Goal: Information Seeking & Learning: Learn about a topic

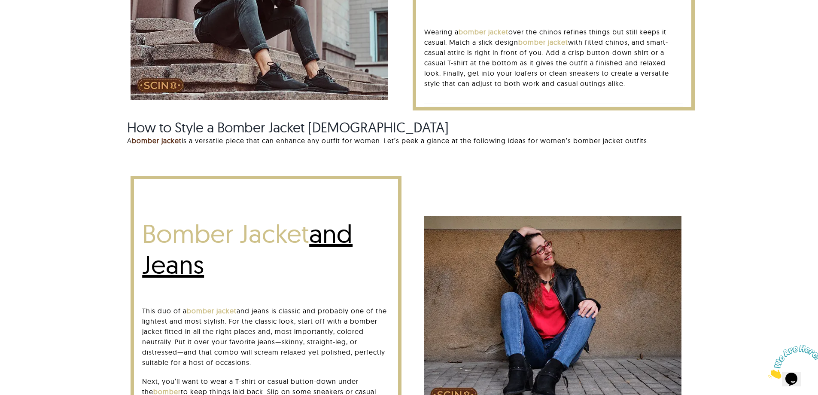
scroll to position [859, 0]
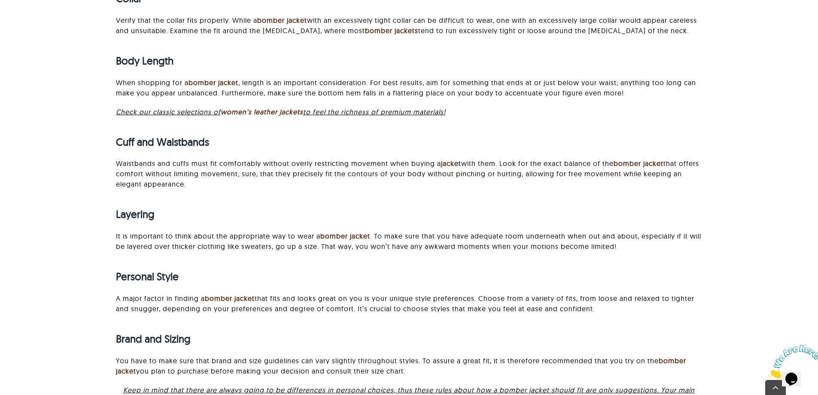
scroll to position [1760, 0]
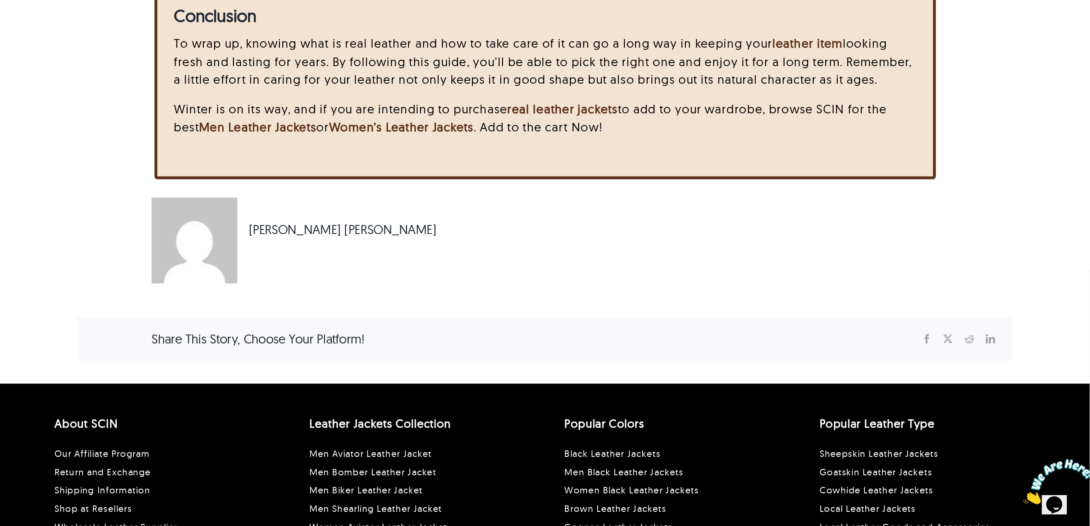
scroll to position [4078, 0]
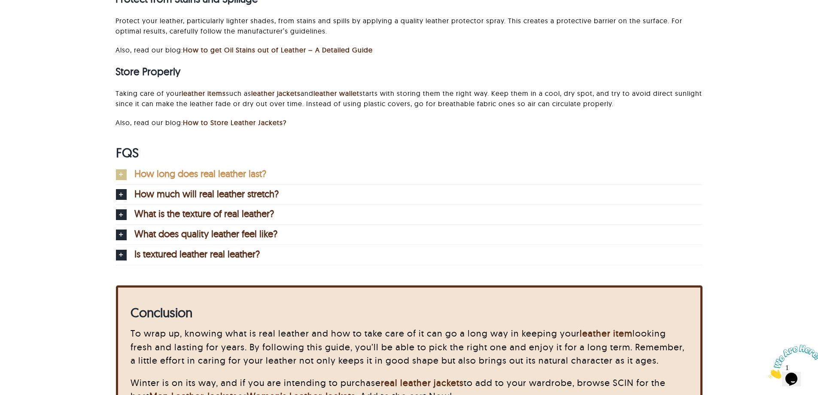
click at [191, 178] on span "How long does real leather last?" at bounding box center [200, 173] width 132 height 9
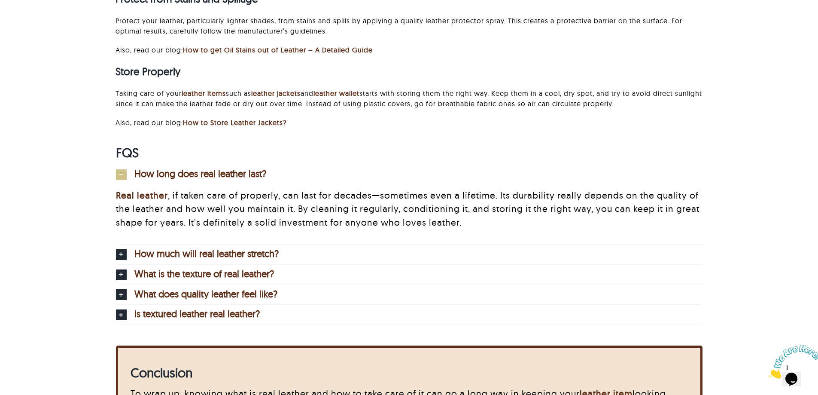
click at [207, 243] on div "Real leather , if taken care of properly, can last for decades—sometimes even a…" at bounding box center [409, 214] width 586 height 60
click at [208, 246] on link "How much will real leather stretch?" at bounding box center [409, 254] width 586 height 20
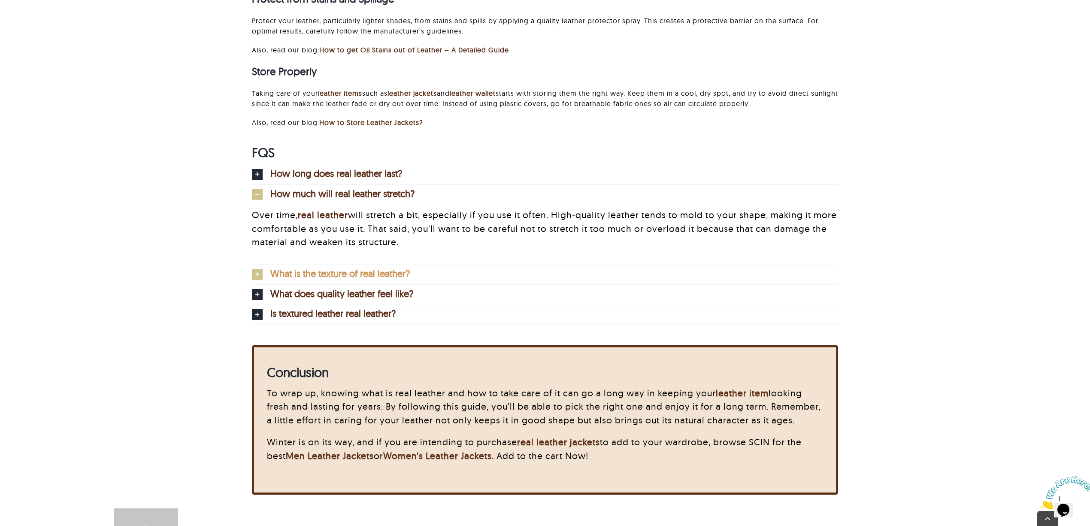
click at [354, 272] on span "What is the texture of real leather?" at bounding box center [340, 273] width 140 height 9
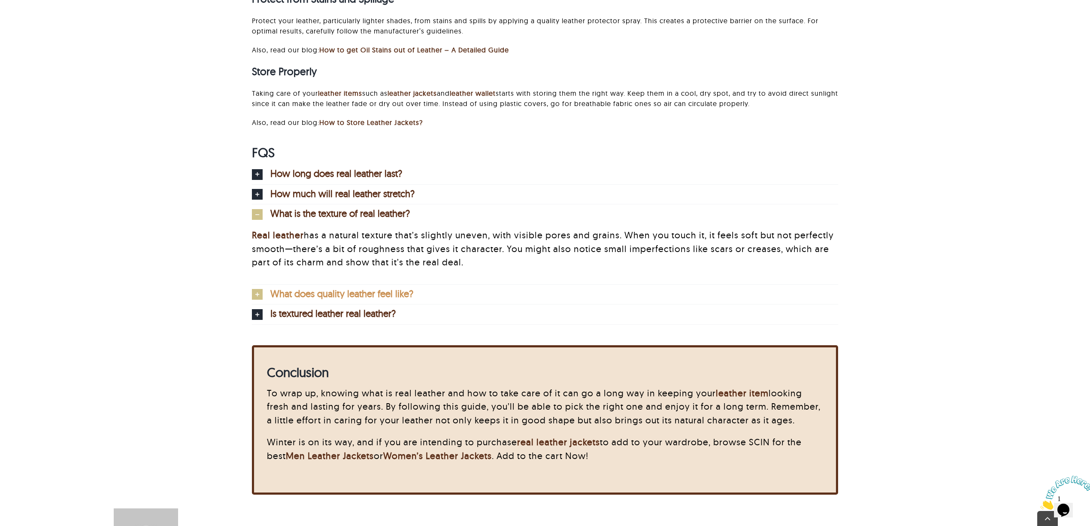
click at [350, 298] on span "What does quality leather feel like?" at bounding box center [341, 293] width 143 height 9
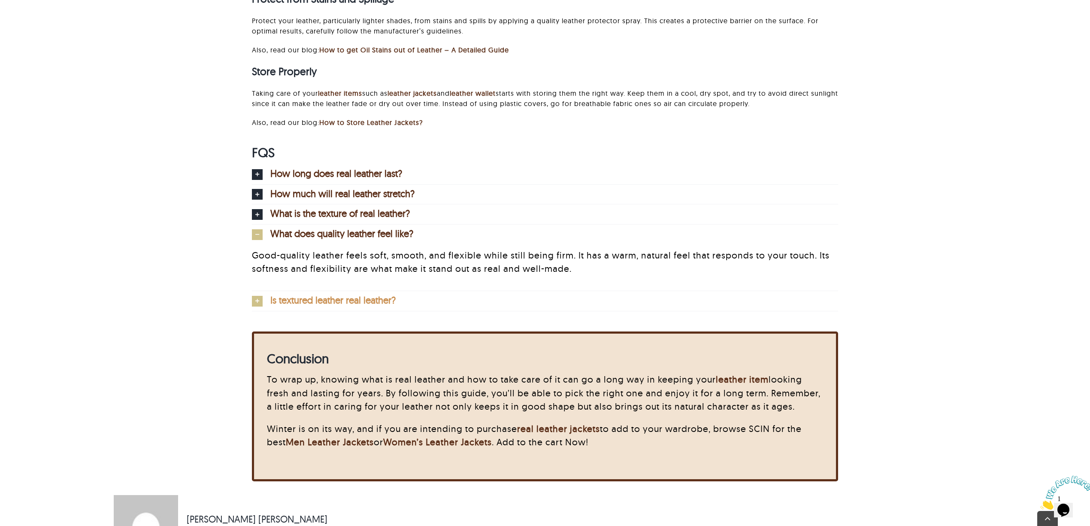
click at [351, 310] on link "Is textured leather real leather?" at bounding box center [545, 301] width 586 height 20
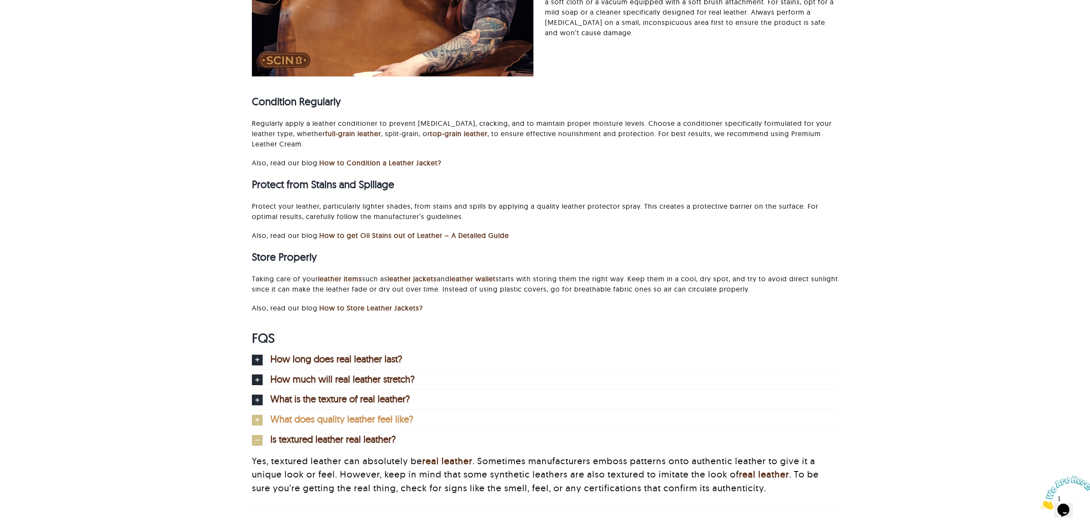
scroll to position [3792, 0]
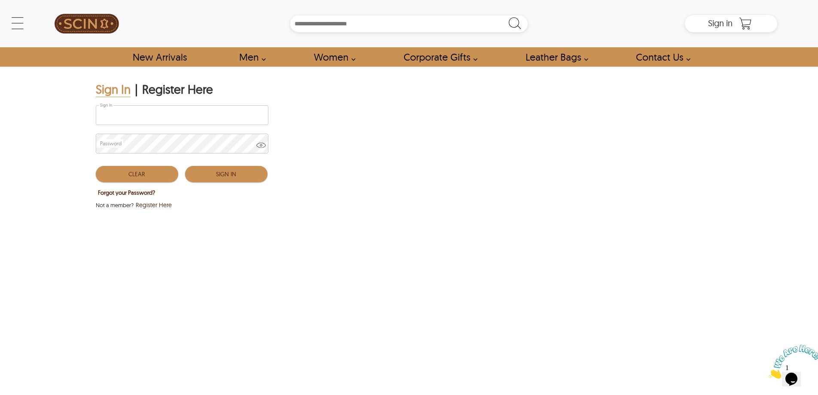
type input "**********"
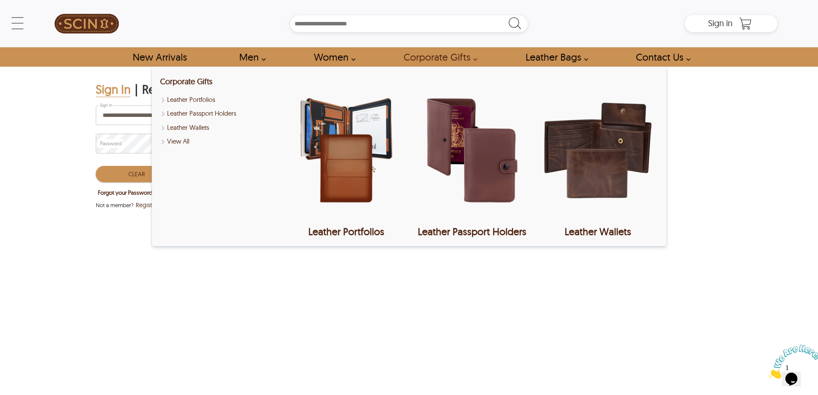
click at [235, 171] on div "Corporate Gifts Leather Portfolios Leather Passport Holders Leather Wallets Vie…" at bounding box center [220, 156] width 120 height 162
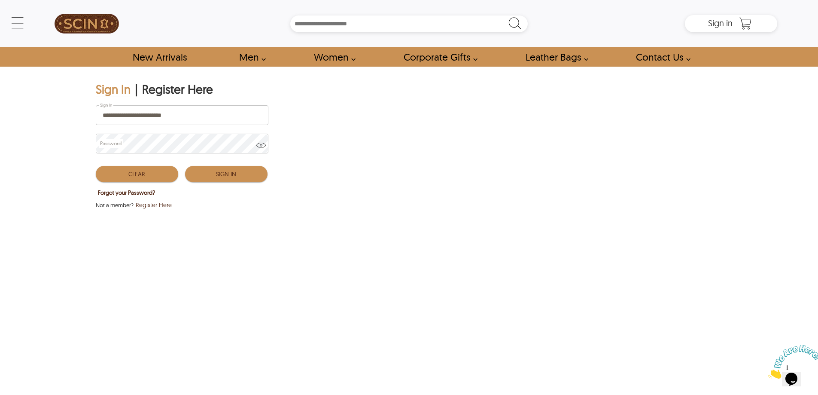
click at [13, 313] on div "**********" at bounding box center [409, 234] width 818 height 335
click at [200, 172] on button "Sign In" at bounding box center [226, 174] width 82 height 16
